Goal: Task Accomplishment & Management: Use online tool/utility

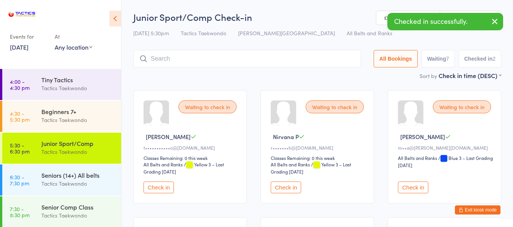
click at [167, 188] on button "Check in" at bounding box center [158, 188] width 30 height 12
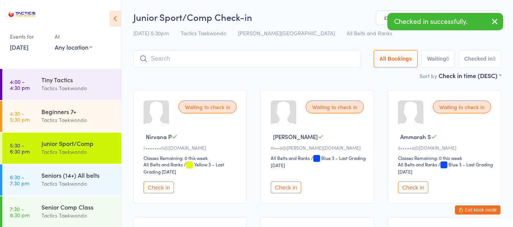
click at [169, 187] on button "Check in" at bounding box center [158, 188] width 30 height 12
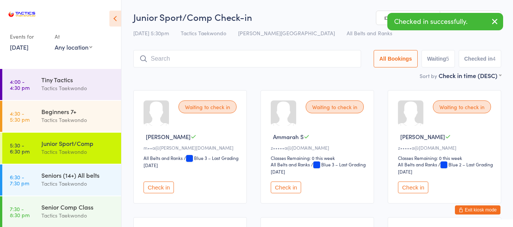
click at [169, 187] on button "Check in" at bounding box center [158, 188] width 30 height 12
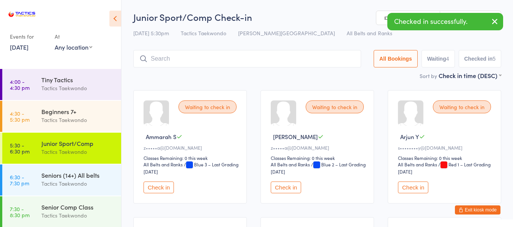
click at [165, 186] on button "Check in" at bounding box center [158, 188] width 30 height 12
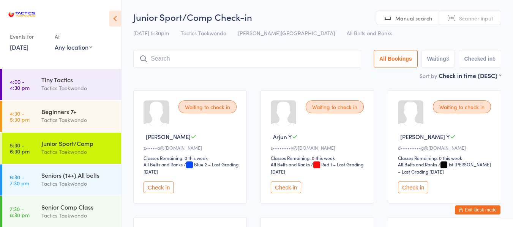
click at [159, 183] on button "Check in" at bounding box center [158, 188] width 30 height 12
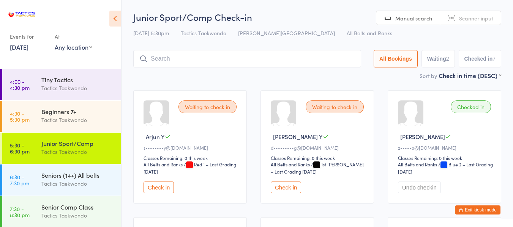
click at [167, 188] on button "Check in" at bounding box center [158, 188] width 30 height 12
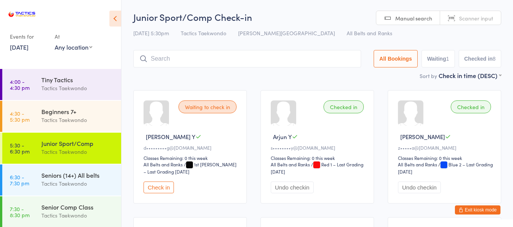
click at [170, 189] on button "Check in" at bounding box center [158, 188] width 30 height 12
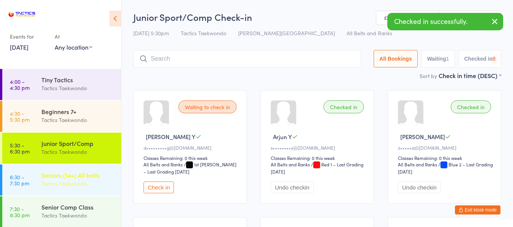
click at [85, 177] on div "Seniors (14+) All belts" at bounding box center [77, 175] width 73 height 8
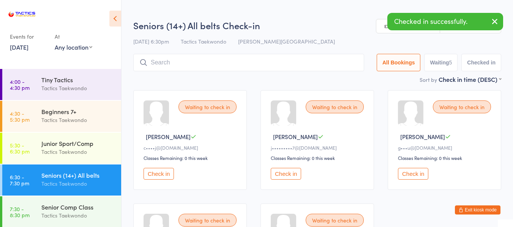
click at [163, 173] on button "Check in" at bounding box center [158, 174] width 30 height 12
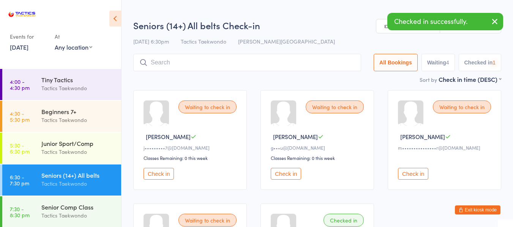
click at [163, 173] on button "Check in" at bounding box center [158, 174] width 30 height 12
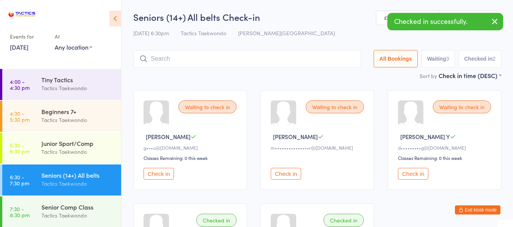
click at [277, 176] on button "Check in" at bounding box center [285, 174] width 30 height 12
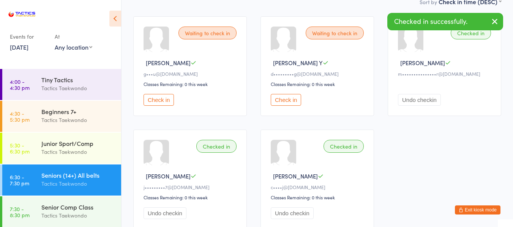
scroll to position [76, 0]
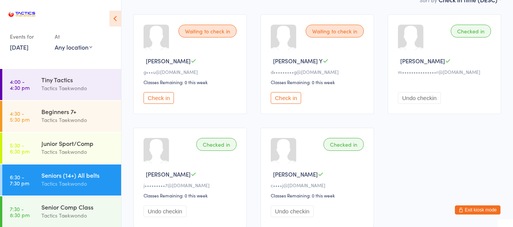
click at [474, 212] on button "Exit kiosk mode" at bounding box center [477, 210] width 46 height 9
